Goal: Task Accomplishment & Management: Complete application form

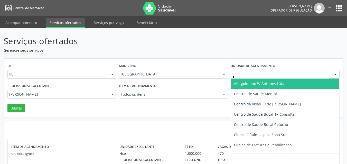
type input "**"
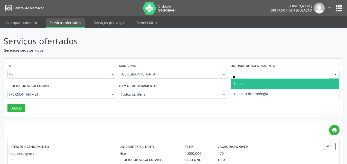
click at [240, 86] on span "Uspe" at bounding box center [285, 84] width 108 height 10
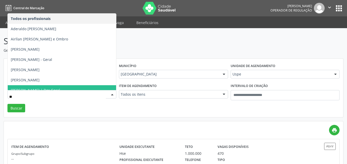
type input "***"
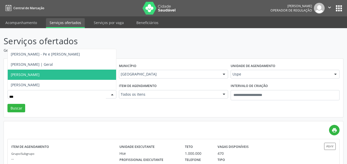
click at [40, 74] on span "Sergio Rodrigues de Freitas" at bounding box center [25, 74] width 29 height 5
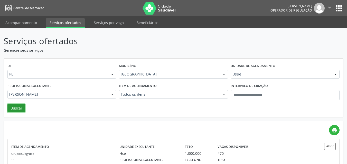
click at [13, 105] on button "Buscar" at bounding box center [16, 108] width 18 height 9
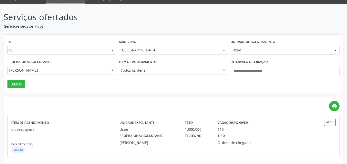
scroll to position [29, 0]
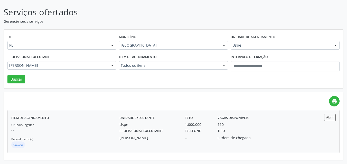
click at [250, 133] on div "Tipo Ordem de chegada" at bounding box center [238, 134] width 49 height 13
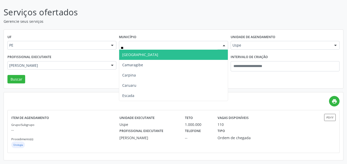
type input "***"
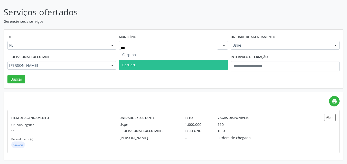
click at [141, 66] on span "Caruaru" at bounding box center [173, 65] width 108 height 10
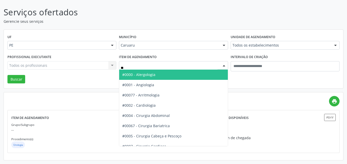
type input "***"
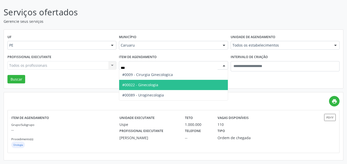
click at [163, 87] on span "#00022 - Ginecologia" at bounding box center [173, 85] width 108 height 10
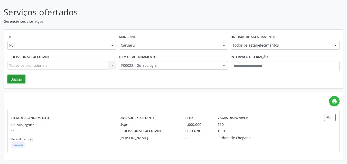
click at [18, 79] on button "Buscar" at bounding box center [16, 79] width 18 height 9
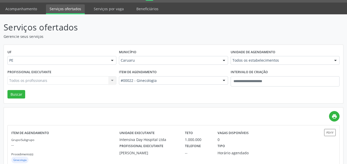
scroll to position [0, 0]
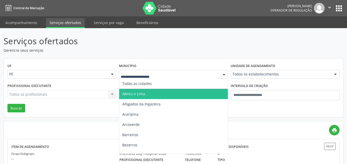
type input "*"
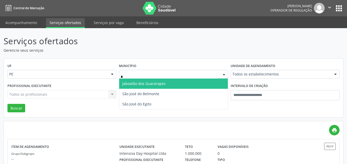
click at [151, 83] on span "Jaboatão dos Guararapes" at bounding box center [143, 83] width 43 height 5
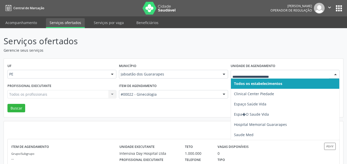
click at [239, 70] on div at bounding box center [284, 74] width 109 height 9
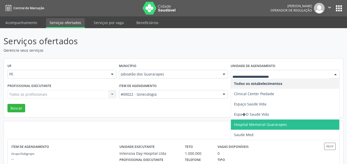
click at [242, 122] on span "Hospital Memorial Guararapes" at bounding box center [260, 124] width 53 height 5
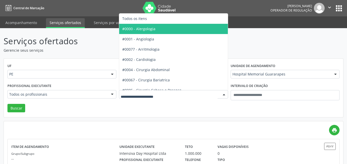
click at [173, 98] on div at bounding box center [173, 94] width 109 height 9
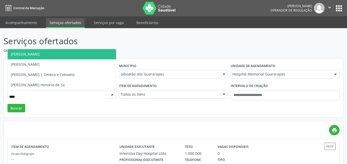
type input "*****"
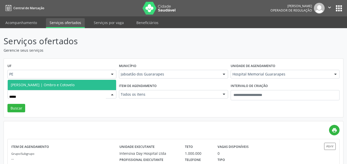
click at [48, 85] on span "[PERSON_NAME] | Ombro e Cotovelo" at bounding box center [43, 85] width 64 height 5
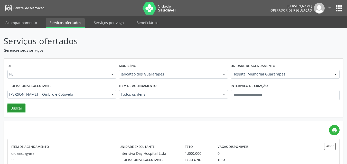
click at [17, 111] on button "Buscar" at bounding box center [16, 108] width 18 height 9
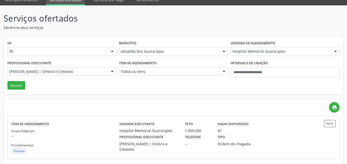
scroll to position [29, 0]
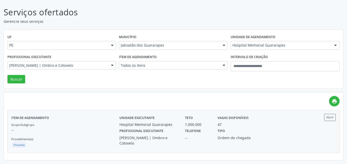
click at [234, 138] on div "Ordem de chegada" at bounding box center [238, 137] width 42 height 5
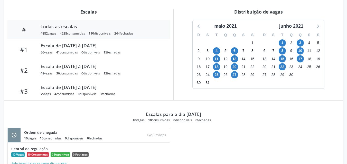
scroll to position [167, 0]
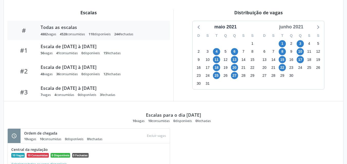
click at [299, 26] on div "junho 2021" at bounding box center [291, 27] width 28 height 7
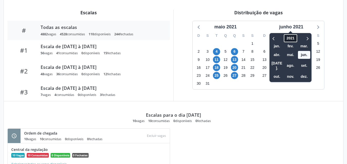
click at [287, 38] on span "2021" at bounding box center [290, 38] width 13 height 8
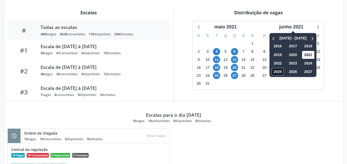
click at [275, 72] on span "2025" at bounding box center [277, 72] width 12 height 8
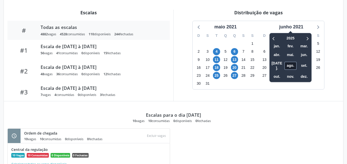
click at [287, 66] on span "ago." at bounding box center [290, 66] width 12 height 8
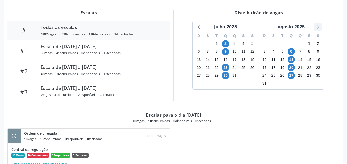
click at [315, 27] on icon at bounding box center [317, 27] width 7 height 7
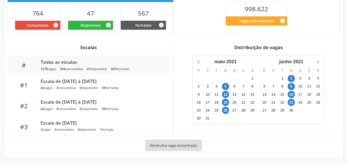
scroll to position [134, 0]
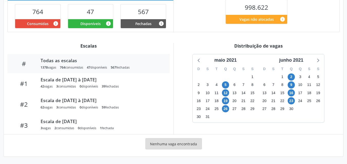
click at [299, 56] on div "junho 2021" at bounding box center [291, 58] width 66 height 9
click at [296, 60] on div "junho 2021" at bounding box center [291, 60] width 28 height 7
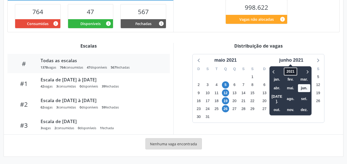
click at [292, 70] on span "2021" at bounding box center [290, 72] width 13 height 8
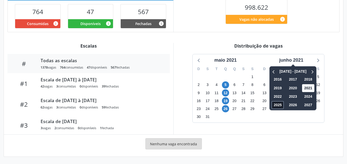
click at [279, 108] on span "2025" at bounding box center [277, 105] width 12 height 8
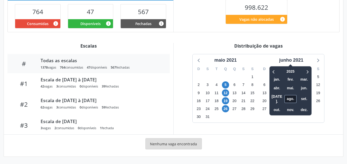
click at [290, 98] on span "ago." at bounding box center [290, 99] width 12 height 8
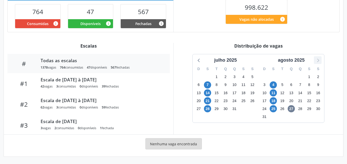
click at [319, 57] on icon at bounding box center [317, 60] width 7 height 7
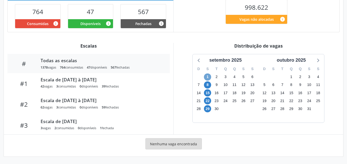
click at [208, 77] on span "1" at bounding box center [207, 77] width 7 height 7
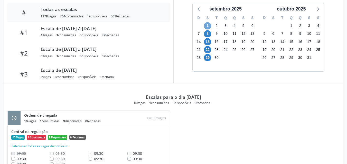
scroll to position [196, 0]
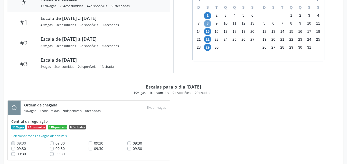
click at [207, 23] on span "8" at bounding box center [207, 23] width 7 height 7
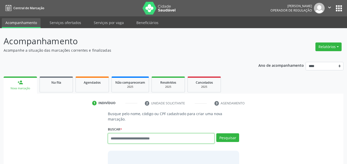
scroll to position [7, 0]
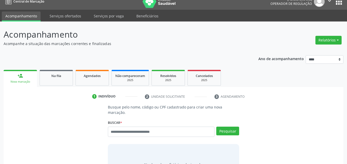
click at [138, 121] on div "Buscar * Busque por nome, código ou CPF Nenhum resultado encontrado para: " " D…" at bounding box center [173, 130] width 131 height 22
click at [137, 127] on input "text" at bounding box center [161, 132] width 107 height 10
paste input "**********"
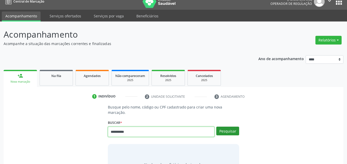
type input "**********"
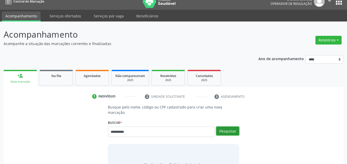
click at [231, 127] on button "Pesquisar" at bounding box center [227, 131] width 23 height 9
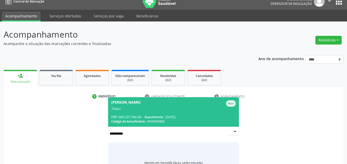
click at [195, 106] on span "[PERSON_NAME] Titular CPF: 080.237.784-04 Nascimento: [DATE] Código do benefici…" at bounding box center [173, 113] width 131 height 30
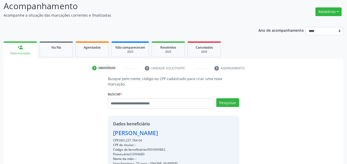
scroll to position [37, 0]
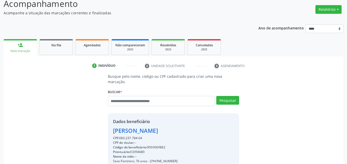
click at [135, 136] on div "CPF: 080.237.784-04" at bounding box center [146, 138] width 66 height 5
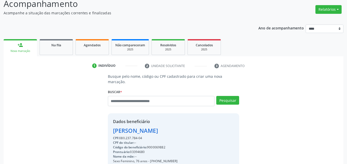
copy div "080.237.784"
click at [132, 99] on input "text" at bounding box center [161, 101] width 107 height 10
paste input "**********"
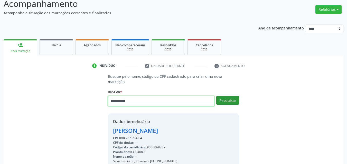
type input "**********"
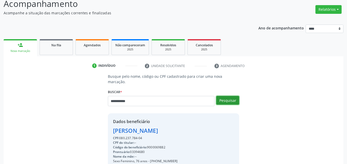
click at [220, 96] on button "Pesquisar" at bounding box center [227, 100] width 23 height 9
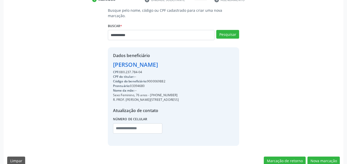
scroll to position [106, 0]
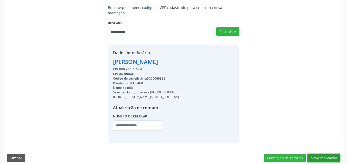
click at [320, 155] on button "Nova marcação" at bounding box center [323, 158] width 32 height 9
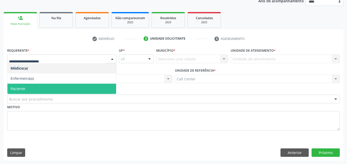
click at [22, 89] on span "Paciente" at bounding box center [18, 88] width 15 height 5
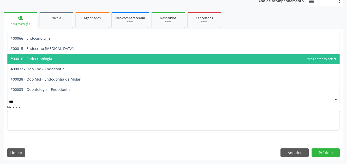
click at [37, 58] on span "#00016 - Endocrinologia" at bounding box center [32, 58] width 42 height 5
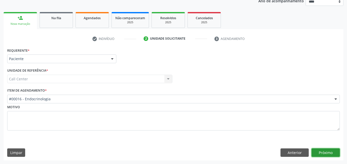
click at [322, 156] on button "Próximo" at bounding box center [325, 153] width 28 height 9
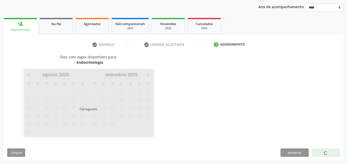
scroll to position [59, 0]
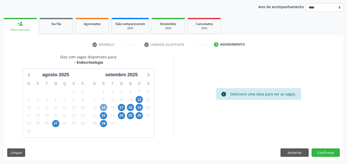
click at [103, 108] on span "15" at bounding box center [103, 107] width 7 height 7
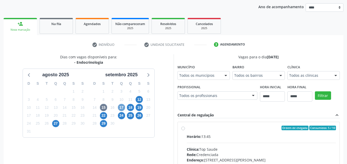
click at [123, 107] on span "17" at bounding box center [121, 107] width 7 height 7
click at [138, 97] on span "12" at bounding box center [138, 99] width 7 height 7
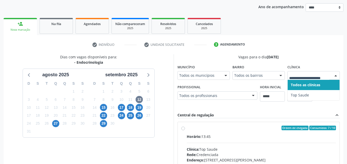
click at [305, 72] on div at bounding box center [313, 75] width 52 height 9
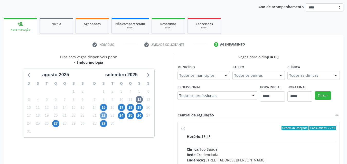
click at [104, 115] on span "22" at bounding box center [103, 115] width 7 height 7
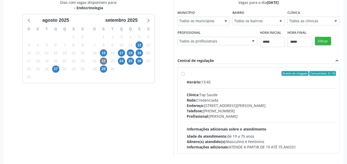
scroll to position [133, 0]
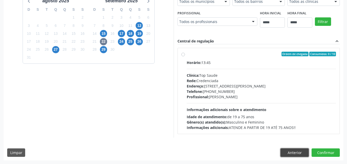
click at [287, 151] on button "Anterior" at bounding box center [294, 153] width 28 height 9
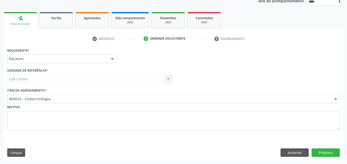
scroll to position [65, 0]
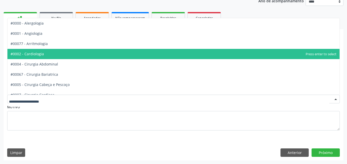
click at [61, 96] on div at bounding box center [173, 99] width 332 height 9
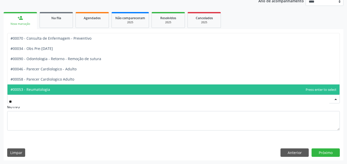
click at [58, 91] on span "#00053 - Reumatologia" at bounding box center [173, 90] width 332 height 10
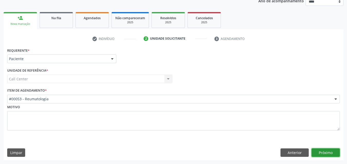
click at [318, 155] on button "Próximo" at bounding box center [325, 153] width 28 height 9
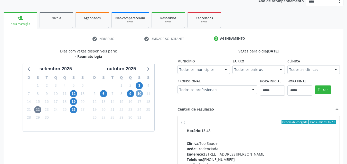
click at [137, 94] on span "10" at bounding box center [138, 93] width 7 height 7
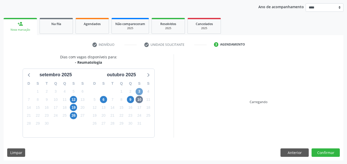
click at [137, 94] on span "3" at bounding box center [138, 91] width 7 height 7
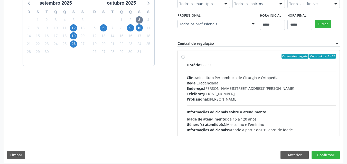
scroll to position [133, 0]
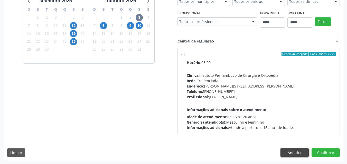
click at [286, 153] on button "Anterior" at bounding box center [294, 153] width 28 height 9
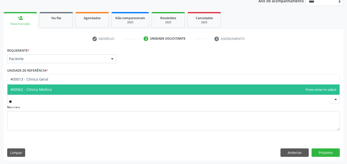
type input "***"
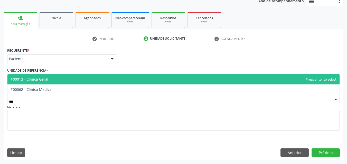
click at [54, 79] on span "#00013 - Clinica Geral" at bounding box center [173, 79] width 332 height 10
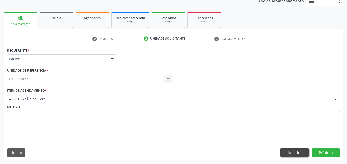
click at [289, 149] on button "Anterior" at bounding box center [294, 153] width 28 height 9
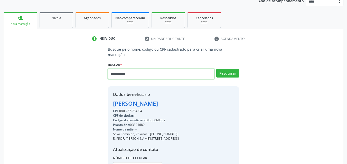
click at [153, 72] on input "**********" at bounding box center [161, 74] width 107 height 10
type input "*"
type input "******"
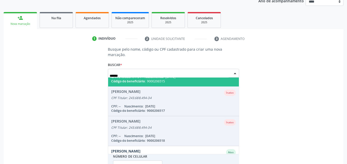
scroll to position [42, 0]
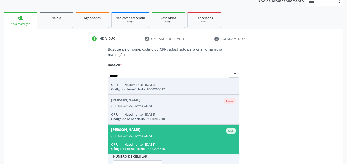
click at [165, 136] on span "Selma Maria da Silva Figueiredo Ativo CPF Titular: 243.688.494-34 CPF: -- Nasci…" at bounding box center [173, 140] width 131 height 30
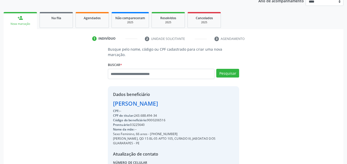
drag, startPoint x: 151, startPoint y: 129, endPoint x: 176, endPoint y: 127, distance: 24.7
click at [176, 132] on div "Sexo Feminino, 66 anos - (81) 98875-4560" at bounding box center [173, 134] width 121 height 5
copy div "81) 98875-4560"
paste input "**********"
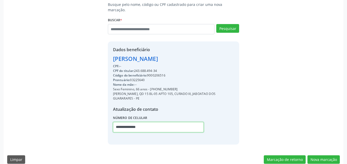
scroll to position [111, 0]
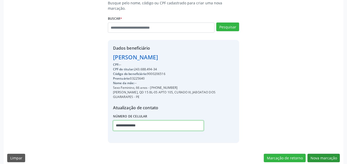
type input "**********"
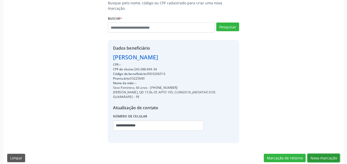
click at [333, 154] on button "Nova marcação" at bounding box center [323, 158] width 32 height 9
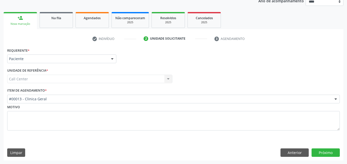
scroll to position [65, 0]
click at [333, 154] on button "Próximo" at bounding box center [325, 153] width 28 height 9
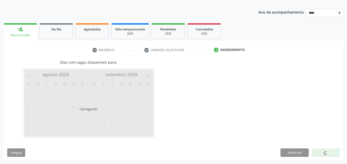
scroll to position [53, 0]
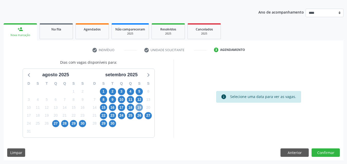
click at [140, 110] on span "19" at bounding box center [138, 107] width 7 height 7
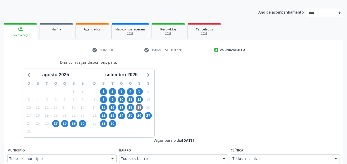
scroll to position [56, 0]
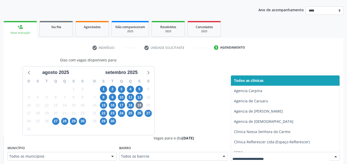
click at [277, 156] on div at bounding box center [284, 156] width 109 height 9
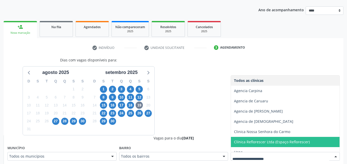
type input "*"
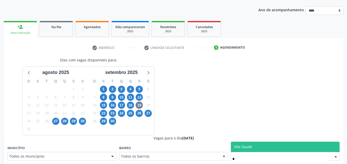
click at [268, 143] on span "Vita Saude" at bounding box center [285, 147] width 109 height 10
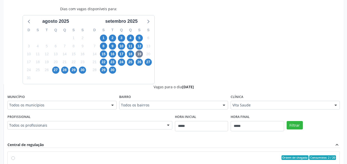
scroll to position [114, 0]
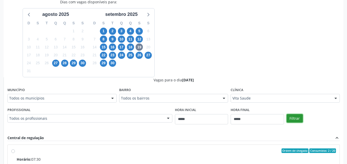
click at [299, 118] on button "Filtrar" at bounding box center [294, 118] width 16 height 9
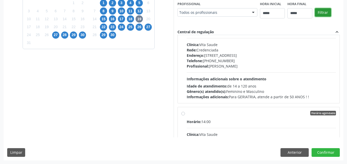
scroll to position [472, 0]
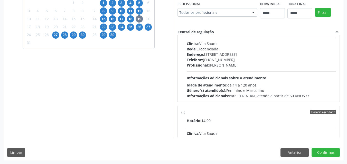
click at [335, 38] on div "Horário agendado Horário: 13:50 Clínica: Vita Saude Rede: Credenciada Endereço:…" at bounding box center [258, 59] width 162 height 86
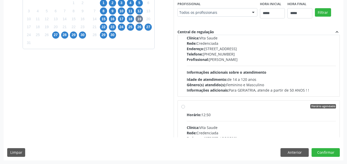
scroll to position [0, 0]
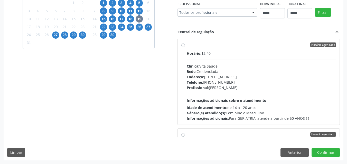
click at [335, 38] on div "Horário agendado Horário: 12:40 Clínica: Vita Saude Rede: Credenciada Endereço:…" at bounding box center [258, 86] width 162 height 103
click at [278, 65] on div "Clínica: Vita Saude" at bounding box center [261, 66] width 149 height 5
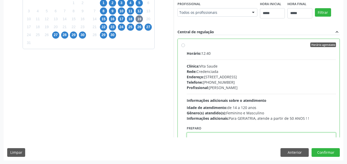
click at [234, 136] on textarea at bounding box center [261, 143] width 149 height 20
paste textarea "**********"
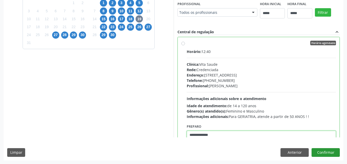
type textarea "**********"
click at [323, 151] on button "Confirmar" at bounding box center [325, 153] width 28 height 9
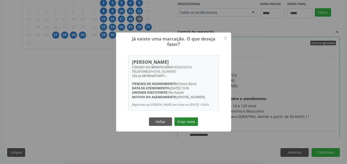
click at [190, 121] on button "Criar novo" at bounding box center [186, 122] width 24 height 9
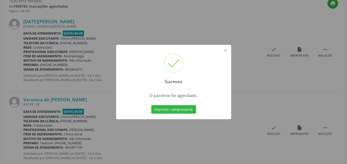
scroll to position [7, 0]
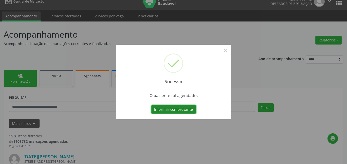
click at [170, 109] on button "Imprimir comprovante" at bounding box center [173, 109] width 45 height 9
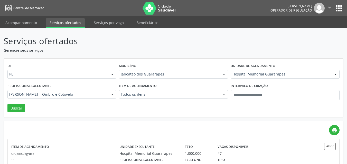
click at [148, 62] on div "Município [GEOGRAPHIC_DATA] Todas as cidades [GEOGRAPHIC_DATA] e [GEOGRAPHIC_DA…" at bounding box center [173, 72] width 111 height 20
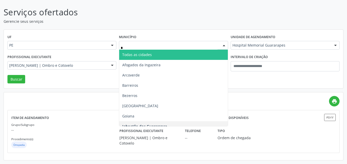
type input "**"
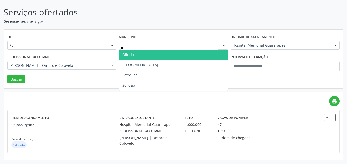
drag, startPoint x: 141, startPoint y: 48, endPoint x: 140, endPoint y: 52, distance: 3.9
click at [140, 50] on div "** Olinda Petrolândia Petrolina Solidão Nenhum resultado encontrado para: " ol …" at bounding box center [173, 45] width 109 height 9
click at [140, 52] on span "Olinda" at bounding box center [173, 55] width 108 height 10
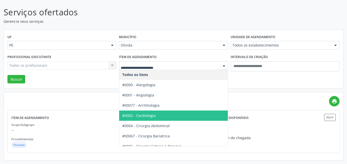
click at [148, 116] on span "#0002 - Cardiologia" at bounding box center [138, 115] width 33 height 5
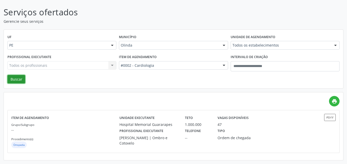
click at [15, 78] on button "Buscar" at bounding box center [16, 79] width 18 height 9
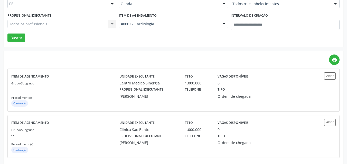
scroll to position [75, 0]
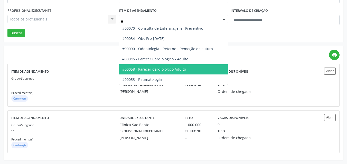
type input "***"
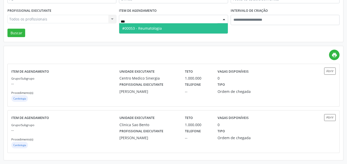
click at [151, 27] on span "#00053 - Reumatologia" at bounding box center [142, 28] width 40 height 5
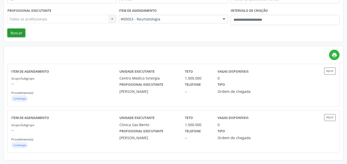
click at [17, 32] on button "Buscar" at bounding box center [16, 33] width 18 height 9
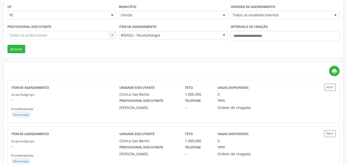
scroll to position [55, 0]
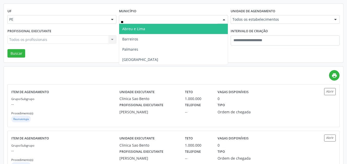
type input "***"
click at [146, 28] on span "Recife" at bounding box center [173, 29] width 108 height 10
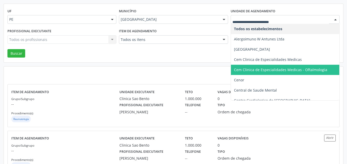
click at [253, 15] on div at bounding box center [284, 19] width 109 height 9
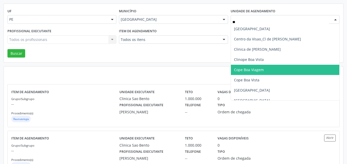
type input "***"
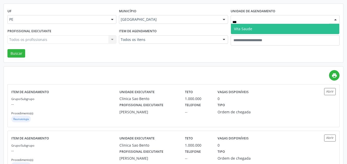
click at [249, 26] on span "Vita Saude" at bounding box center [243, 28] width 18 height 5
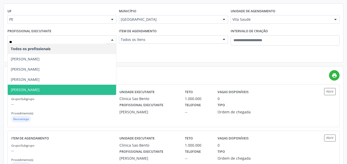
type input "***"
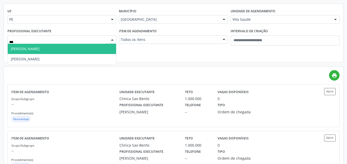
click at [37, 50] on span "Isaque Cesar Carneiro Ramos" at bounding box center [25, 48] width 29 height 5
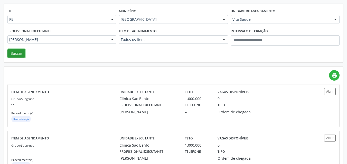
click at [18, 56] on button "Buscar" at bounding box center [16, 53] width 18 height 9
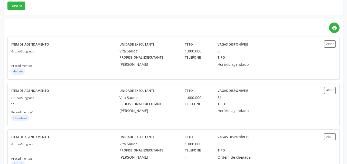
scroll to position [122, 0]
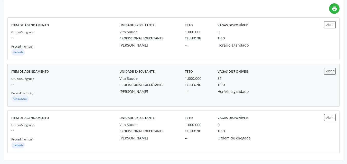
click at [217, 80] on div "31" at bounding box center [219, 78] width 4 height 5
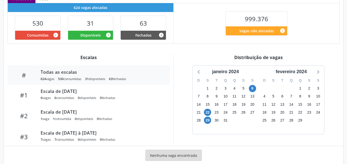
scroll to position [123, 0]
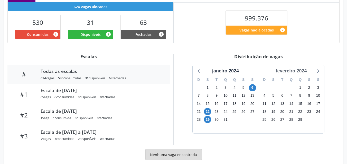
click at [292, 70] on div "fevereiro 2024" at bounding box center [290, 71] width 35 height 7
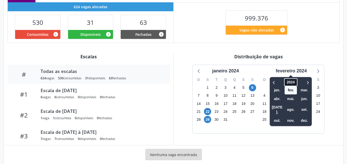
click at [289, 85] on span "2024" at bounding box center [290, 83] width 13 height 8
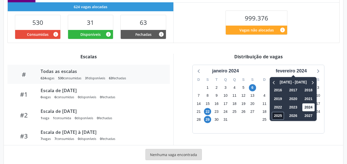
click at [275, 113] on span "2025" at bounding box center [278, 116] width 12 height 8
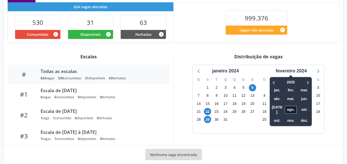
click at [285, 109] on span "ago." at bounding box center [290, 110] width 12 height 8
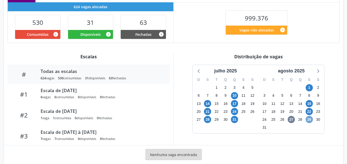
click at [309, 120] on span "29" at bounding box center [308, 119] width 7 height 7
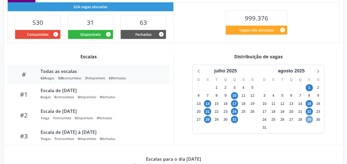
scroll to position [133, 0]
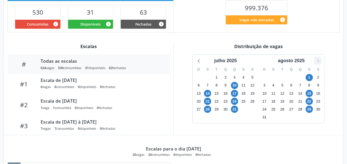
click at [319, 59] on icon at bounding box center [317, 60] width 7 height 7
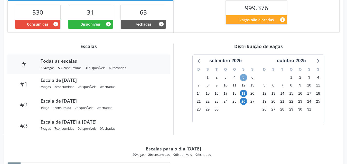
click at [242, 79] on span "5" at bounding box center [243, 77] width 7 height 7
click at [243, 89] on span "12" at bounding box center [243, 85] width 7 height 7
click at [243, 92] on span "19" at bounding box center [243, 93] width 7 height 7
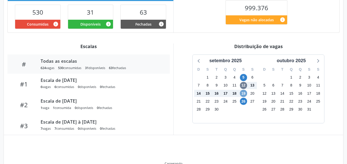
click at [243, 92] on span "19" at bounding box center [243, 93] width 7 height 7
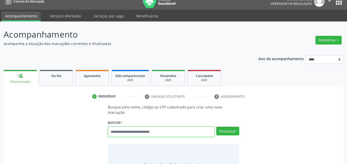
scroll to position [7, 0]
